Goal: Navigation & Orientation: Find specific page/section

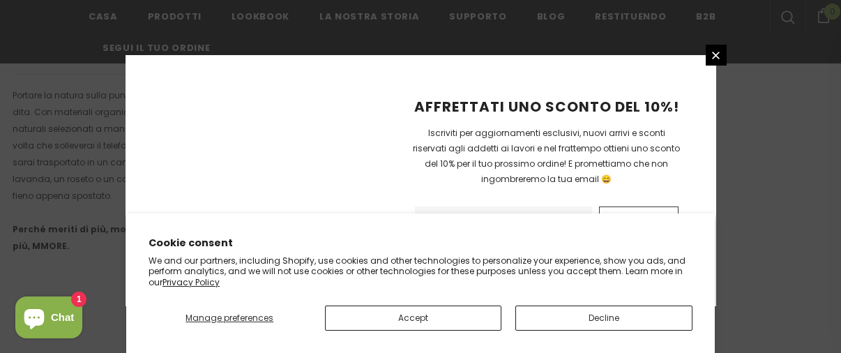
scroll to position [1105, 0]
